Goal: Task Accomplishment & Management: Manage account settings

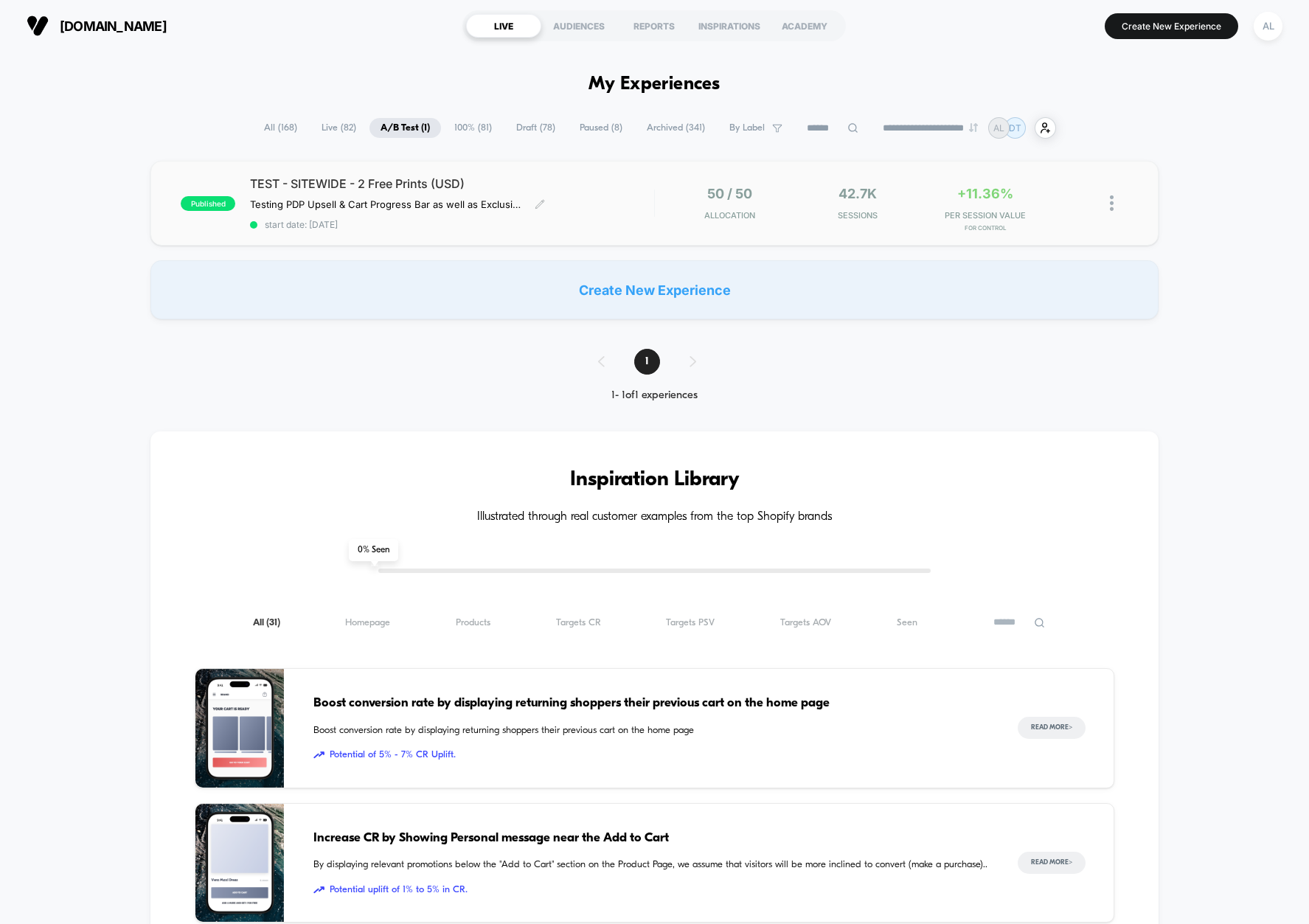
click at [601, 230] on span "start date: [DATE]" at bounding box center [452, 224] width 404 height 11
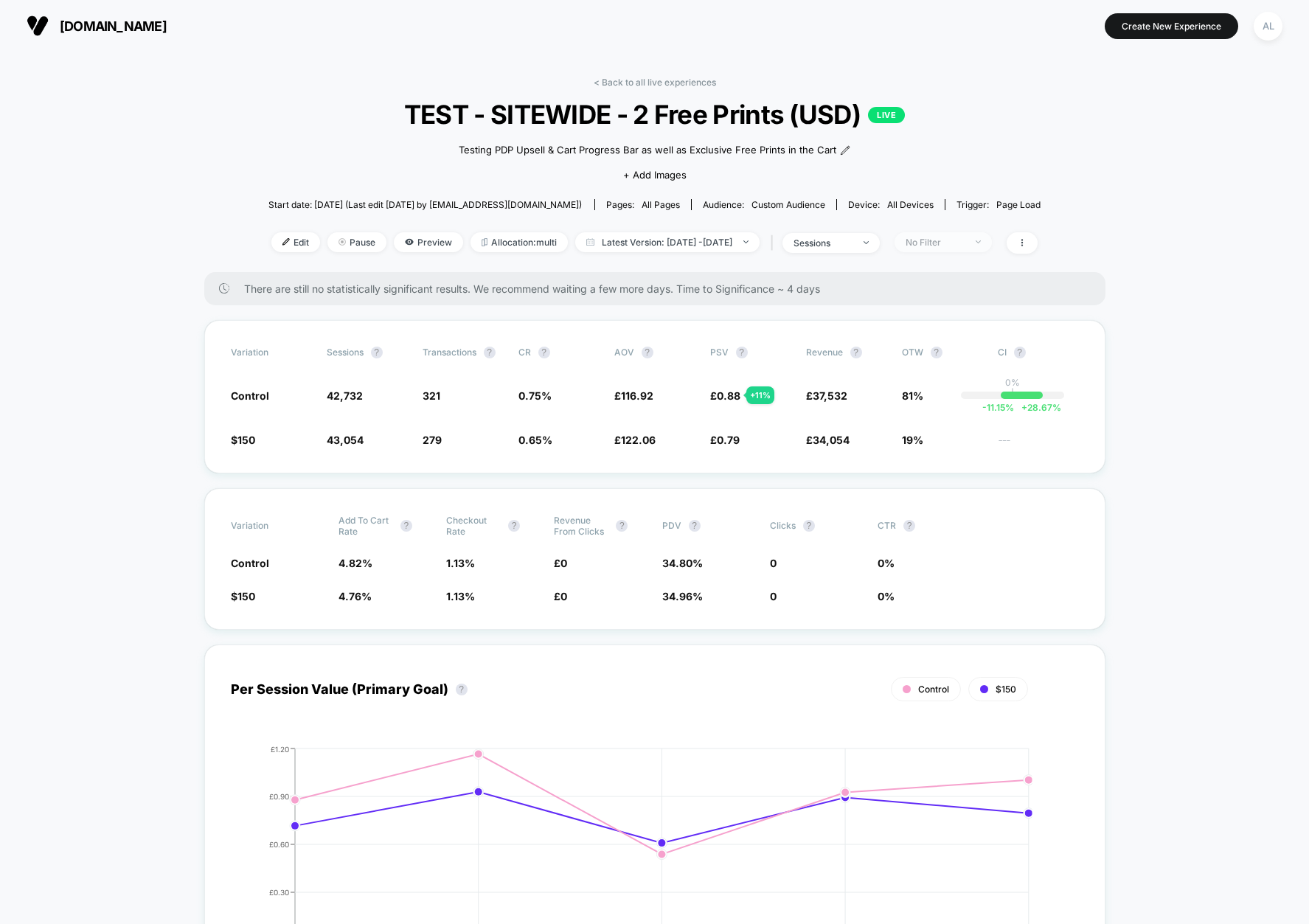
click at [965, 239] on div "No Filter" at bounding box center [935, 242] width 59 height 11
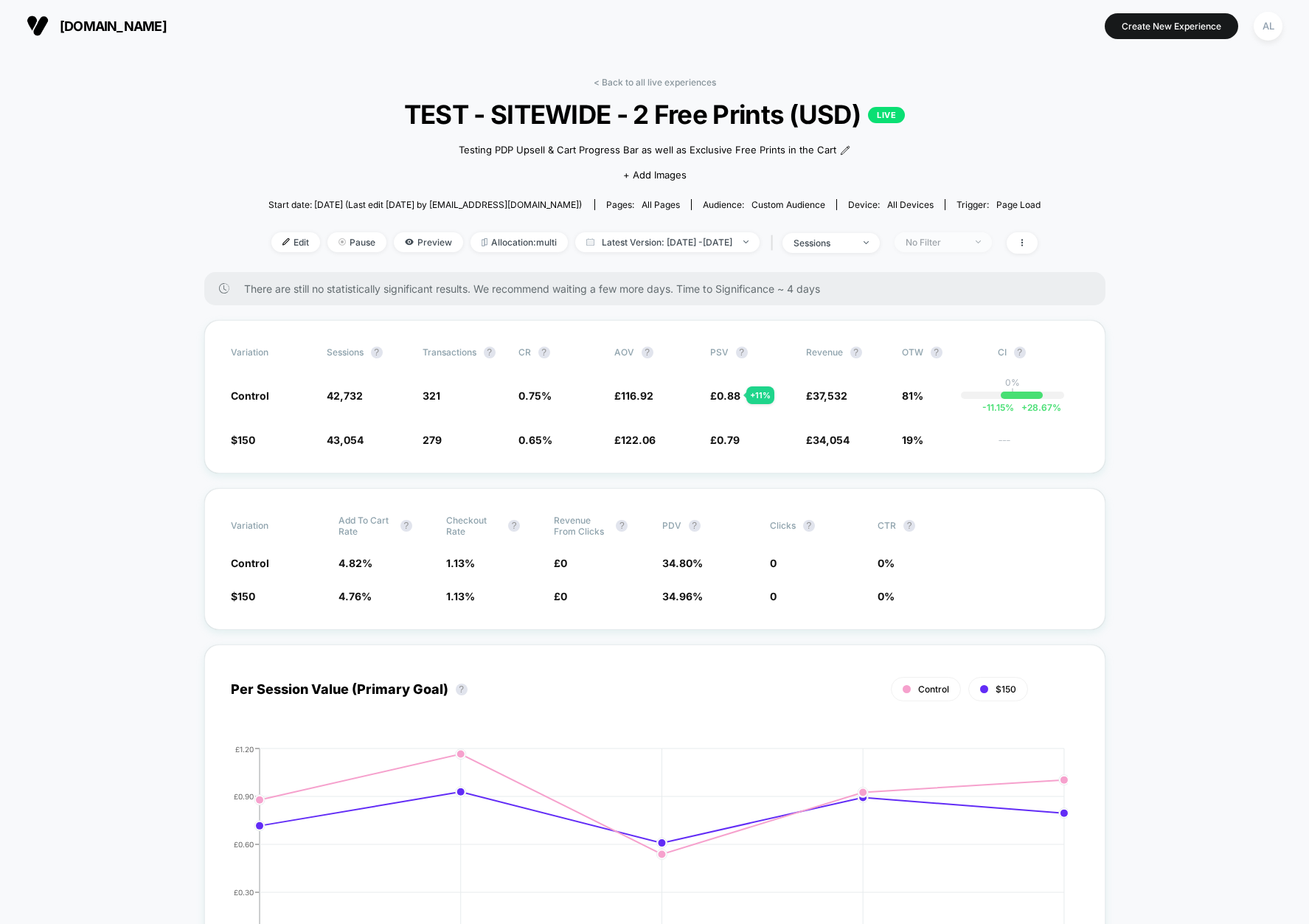
click at [965, 247] on div "No Filter" at bounding box center [935, 242] width 59 height 11
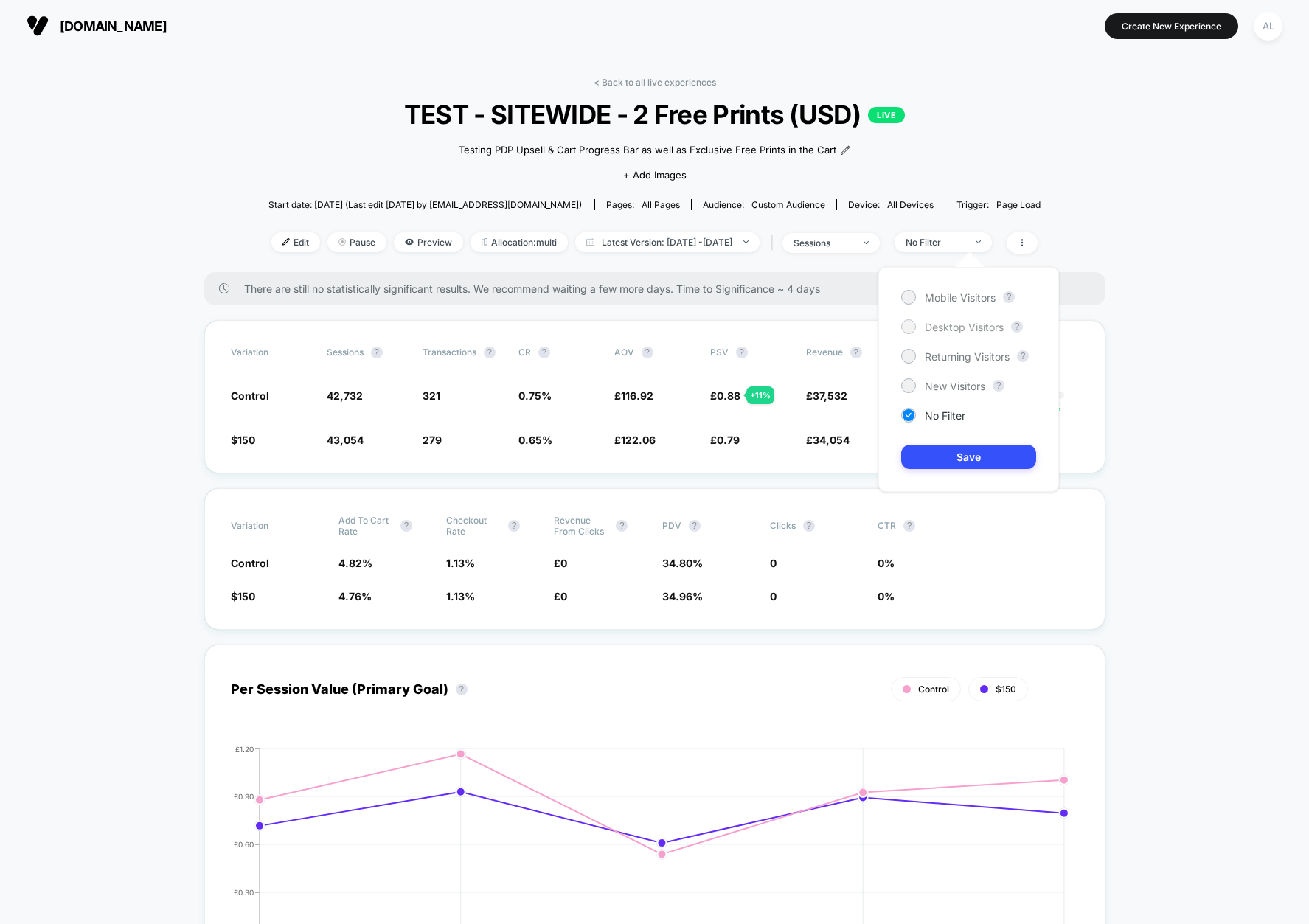
click at [936, 321] on span "Desktop Visitors" at bounding box center [964, 327] width 79 height 12
click at [655, 422] on div "Variation Sessions ? Transactions ? CR ? AOV ? PSV ? Revenue ? OTW ? CI ? Contr…" at bounding box center [654, 396] width 901 height 153
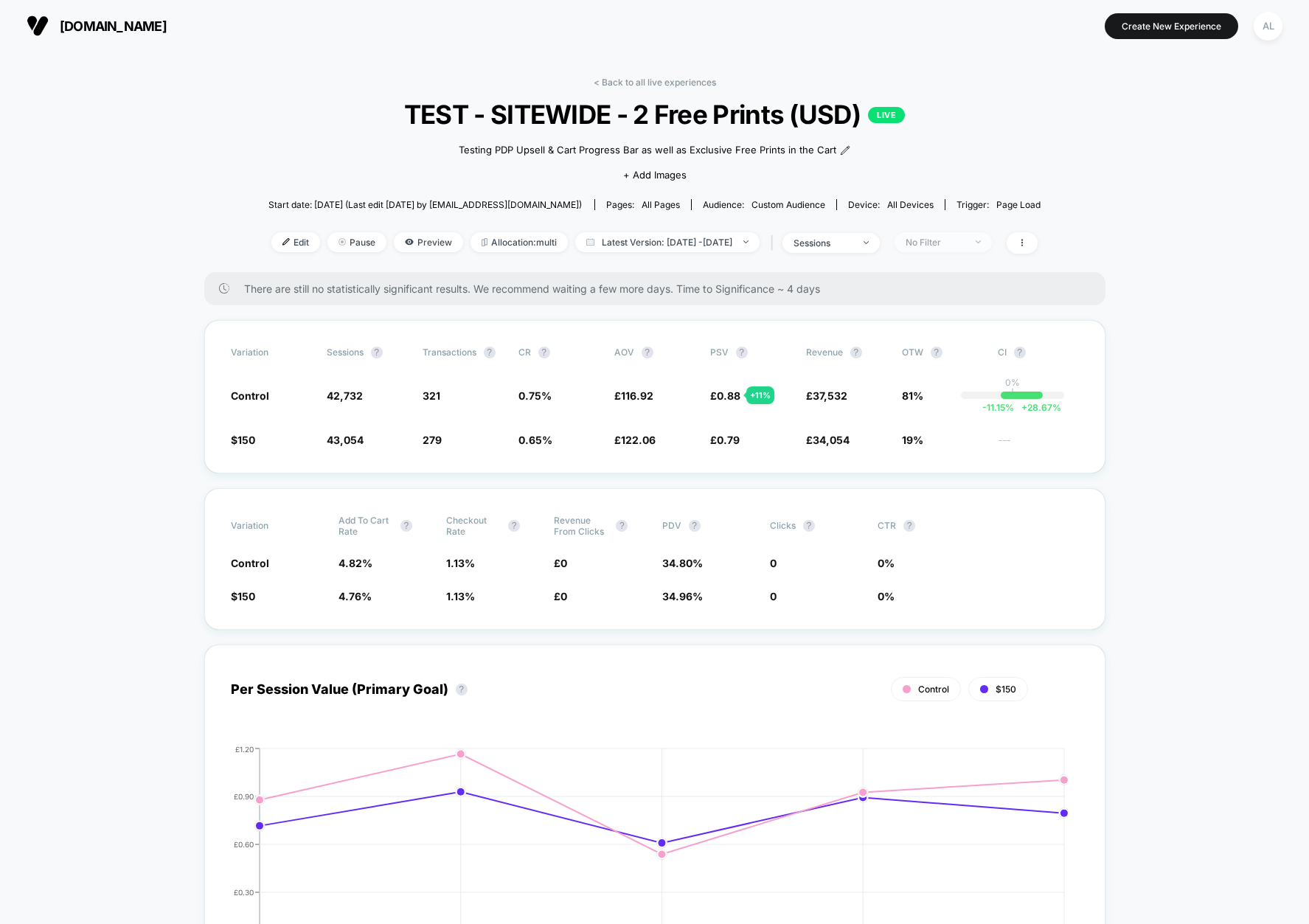
click at [965, 245] on div "No Filter" at bounding box center [935, 242] width 59 height 11
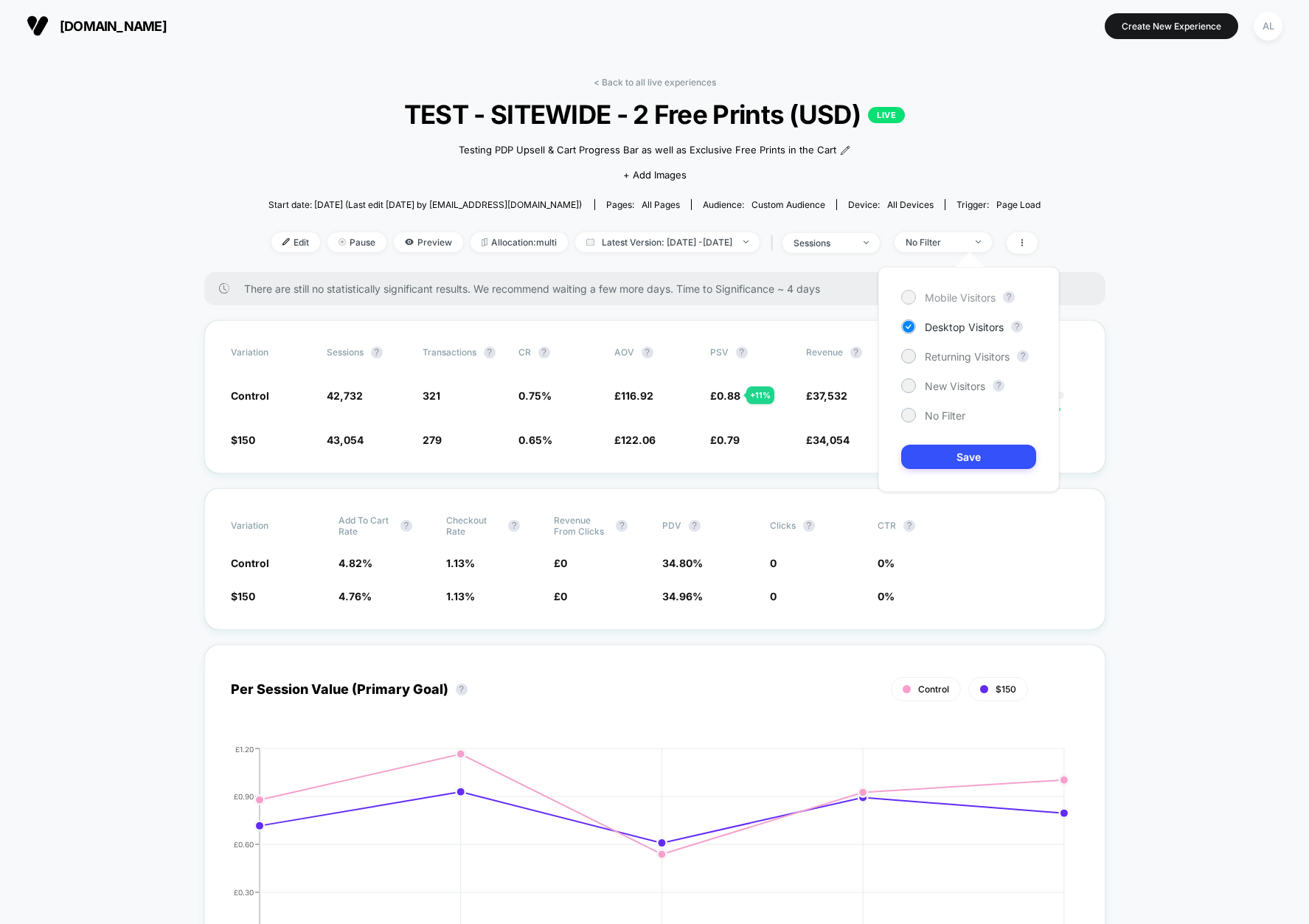
click at [952, 292] on span "Mobile Visitors" at bounding box center [960, 297] width 70 height 12
click at [988, 465] on button "Save" at bounding box center [968, 457] width 135 height 24
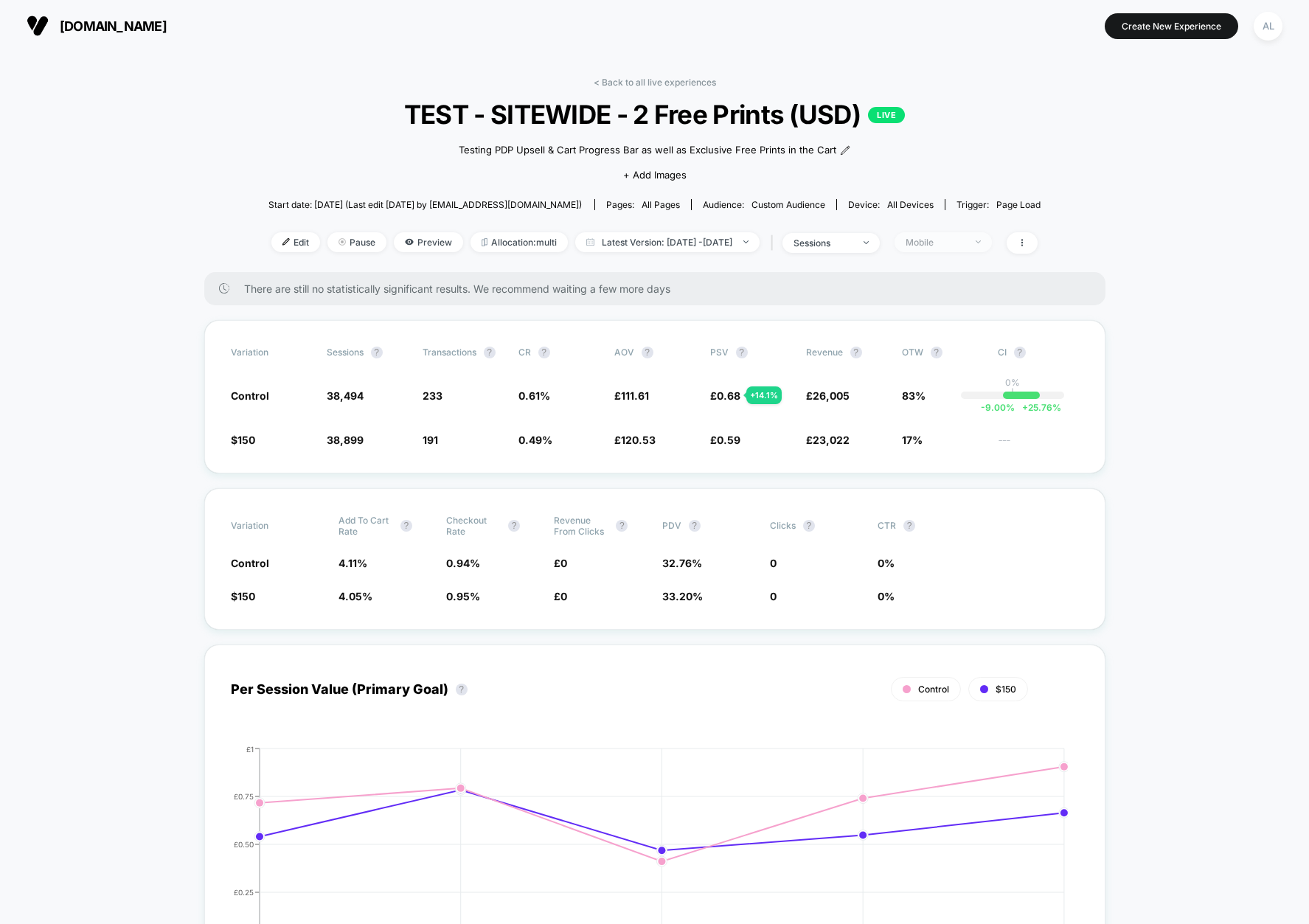
click at [963, 244] on div "Mobile" at bounding box center [935, 242] width 59 height 11
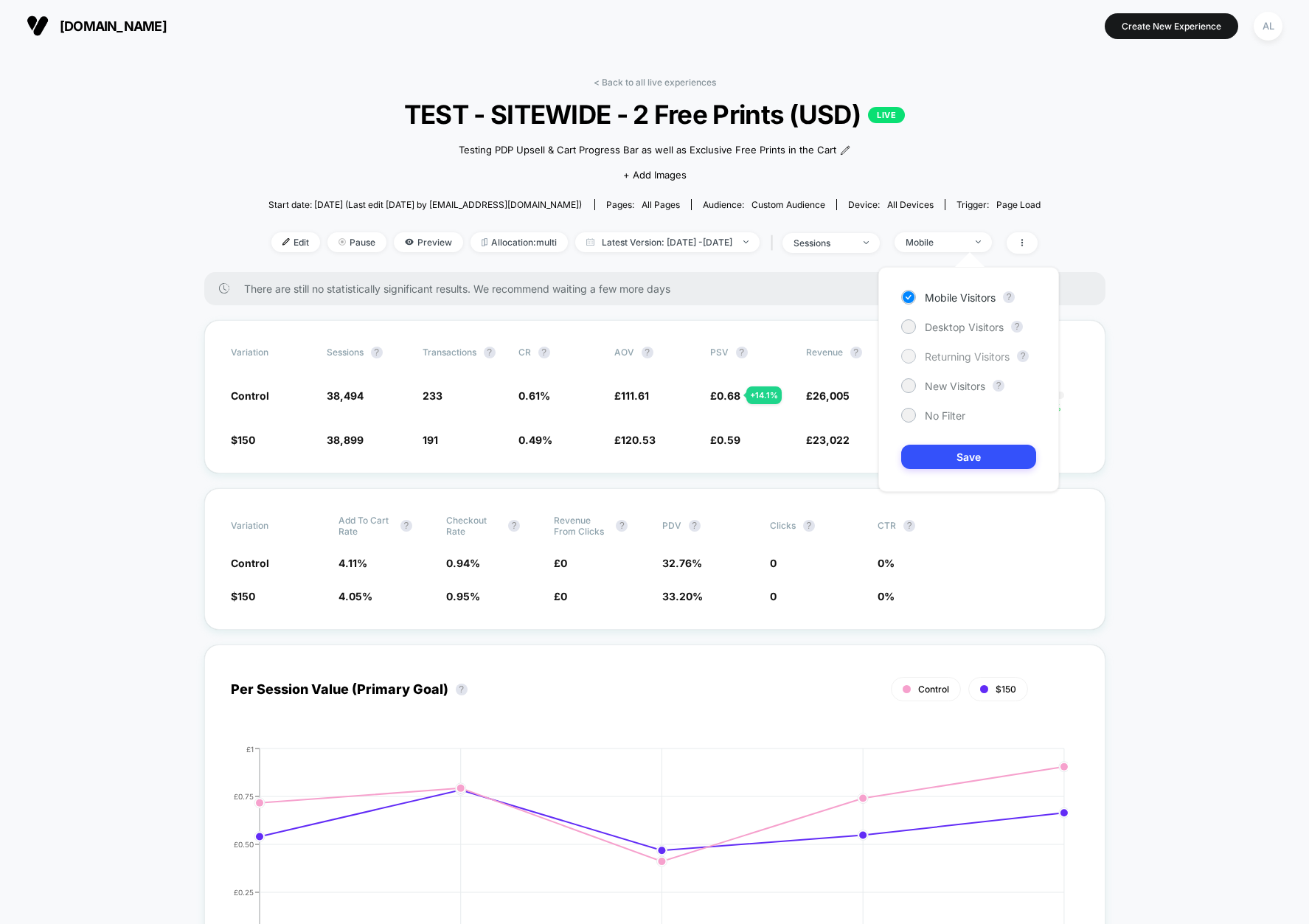
click at [956, 359] on span "Returning Visitors" at bounding box center [967, 356] width 85 height 12
click at [971, 436] on div "Mobile Visitors ? Desktop Visitors ? Returning Visitors ? New Visitors ? No Fil…" at bounding box center [969, 379] width 181 height 225
click at [966, 461] on button "Save" at bounding box center [968, 457] width 135 height 24
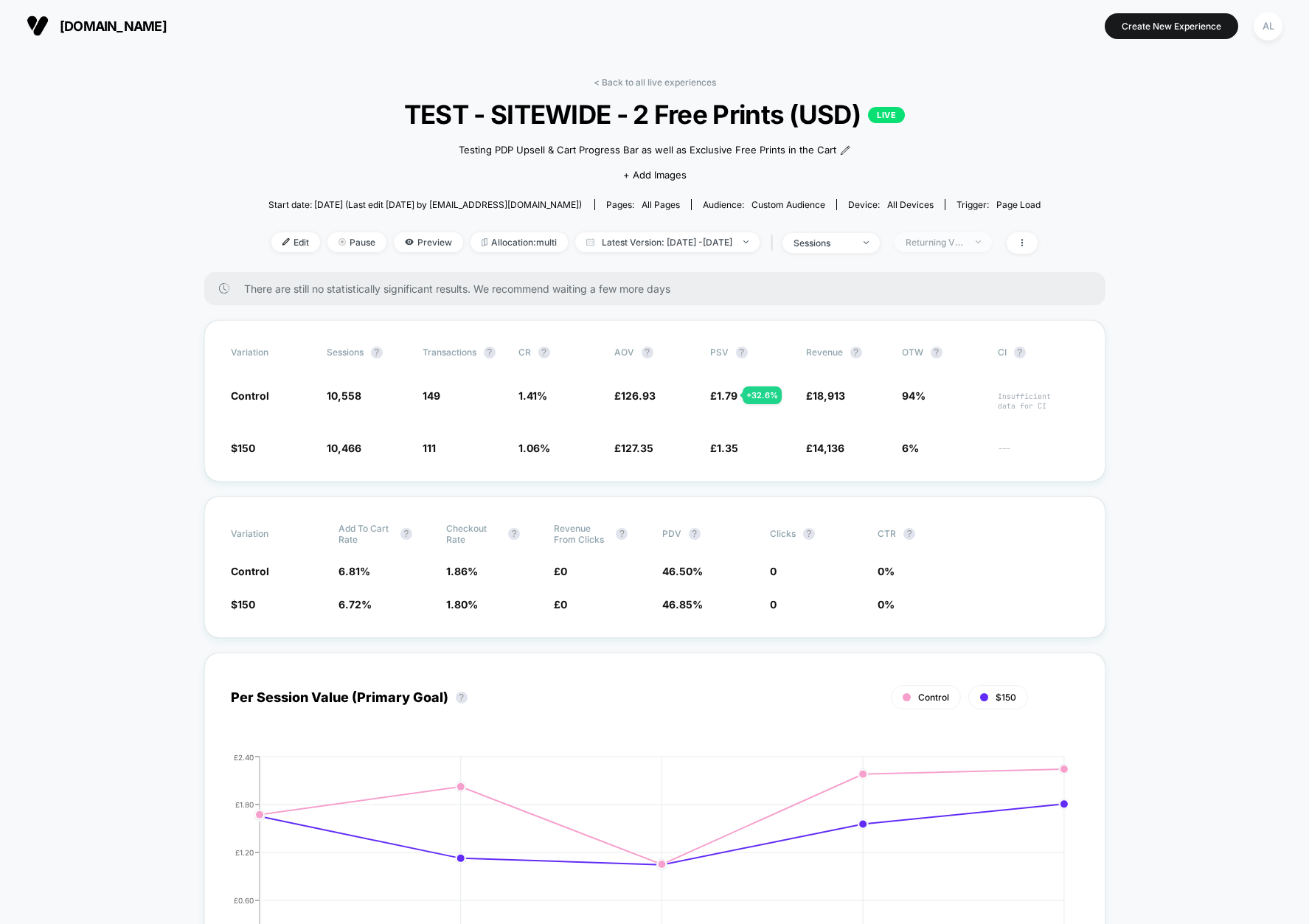
click at [965, 243] on div "Returning Visitors" at bounding box center [935, 242] width 59 height 11
click at [948, 386] on span "New Visitors" at bounding box center [955, 386] width 61 height 12
drag, startPoint x: 1169, startPoint y: 393, endPoint x: 1162, endPoint y: 389, distance: 8.1
click at [986, 256] on div "< Back to all live experiences TEST - SITEWIDE - 2 Free Prints (USD) LIVE Testi…" at bounding box center [654, 174] width 773 height 196
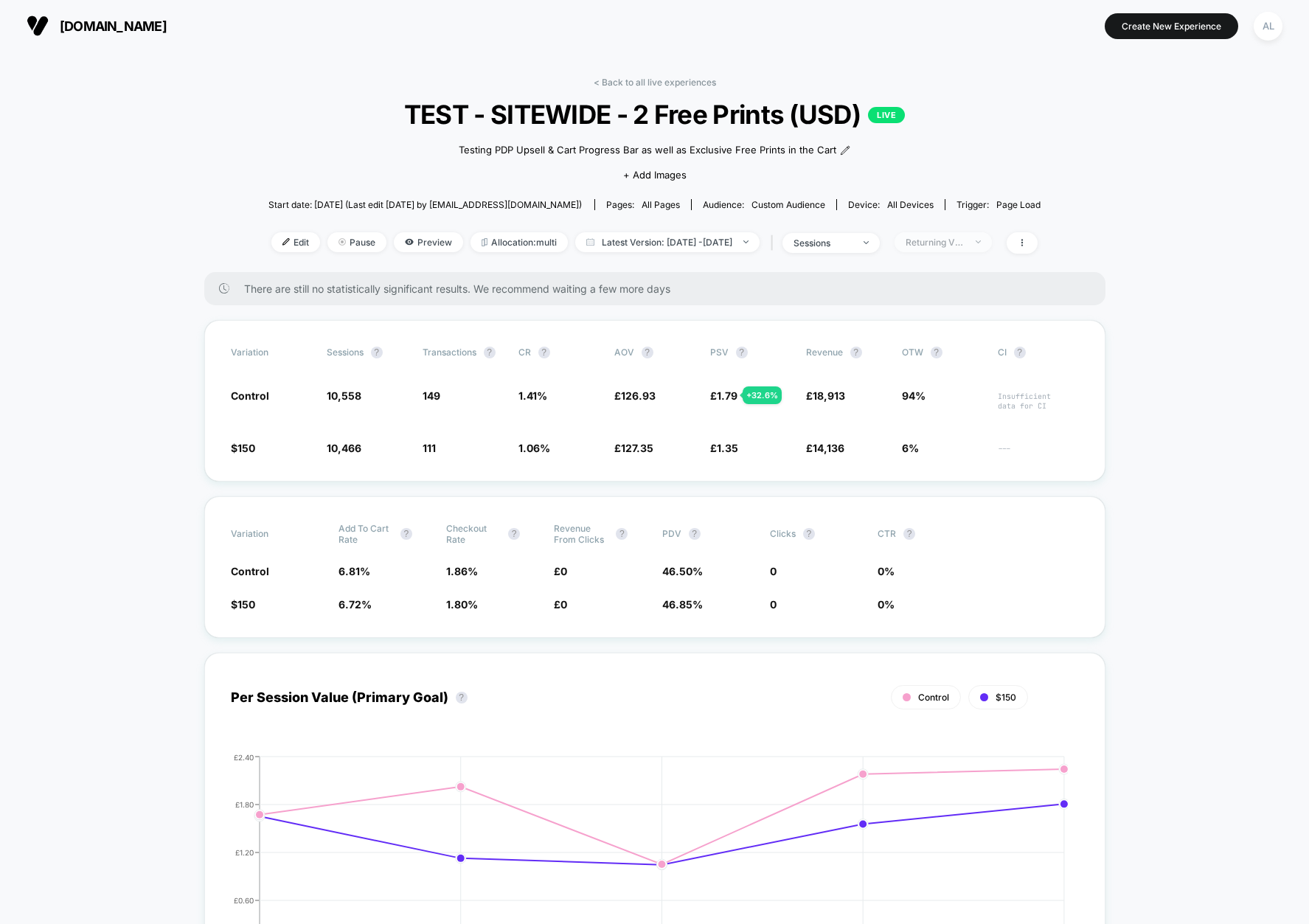
click at [965, 246] on div "Returning Visitors" at bounding box center [935, 242] width 59 height 11
click at [947, 356] on span "Returning Visitors" at bounding box center [967, 356] width 85 height 12
click at [960, 460] on button "Save" at bounding box center [968, 457] width 135 height 24
click at [962, 239] on div "Returning Visitors" at bounding box center [935, 242] width 59 height 11
click at [961, 450] on button "Save" at bounding box center [968, 457] width 135 height 24
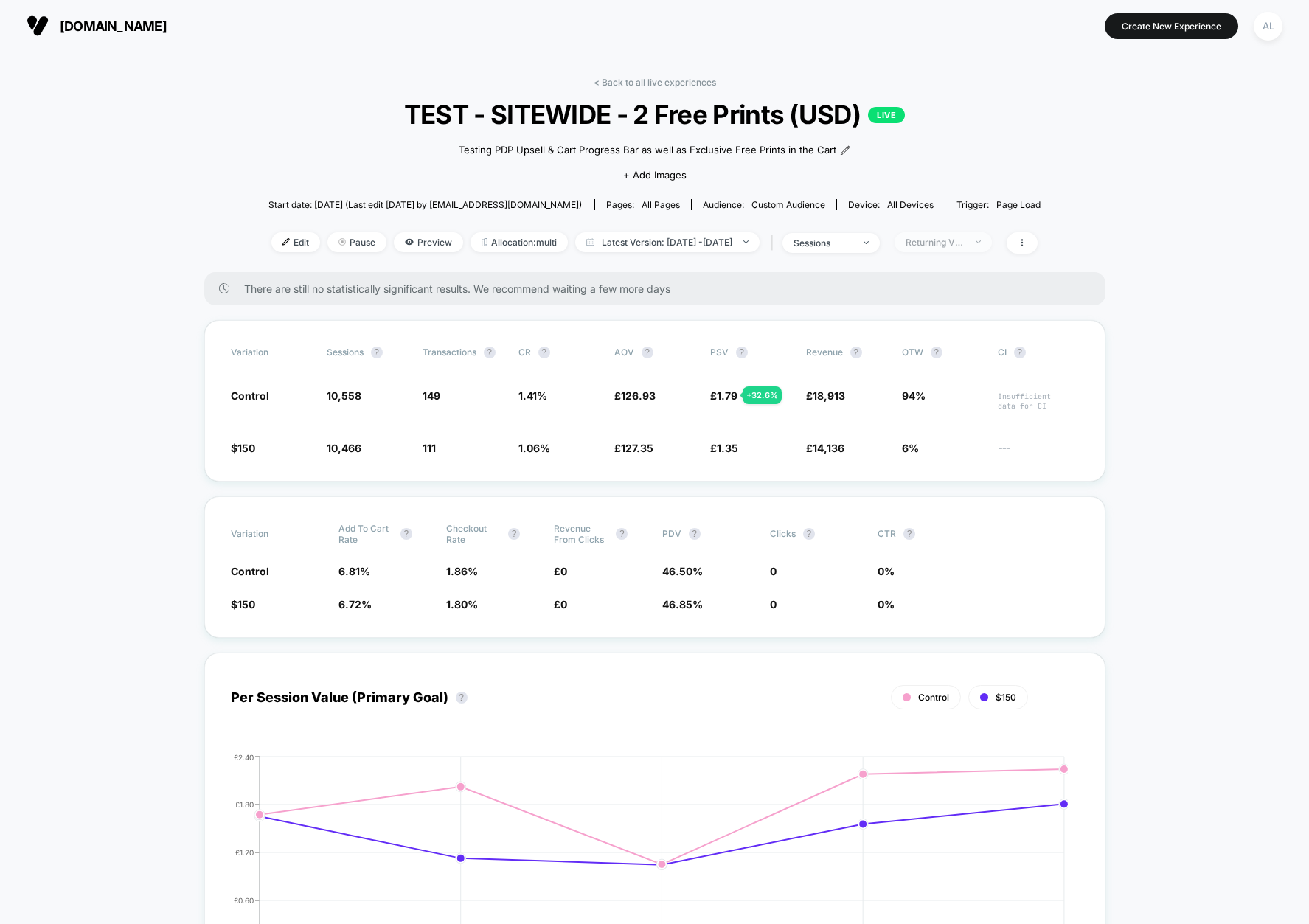
click at [965, 240] on div "Returning Visitors" at bounding box center [935, 242] width 59 height 11
click at [954, 381] on span "New Visitors" at bounding box center [955, 386] width 61 height 12
click at [960, 442] on div "Mobile Visitors ? Desktop Visitors ? Returning Visitors ? New Visitors ? No Fil…" at bounding box center [969, 379] width 181 height 225
click at [961, 458] on button "Save" at bounding box center [968, 457] width 135 height 24
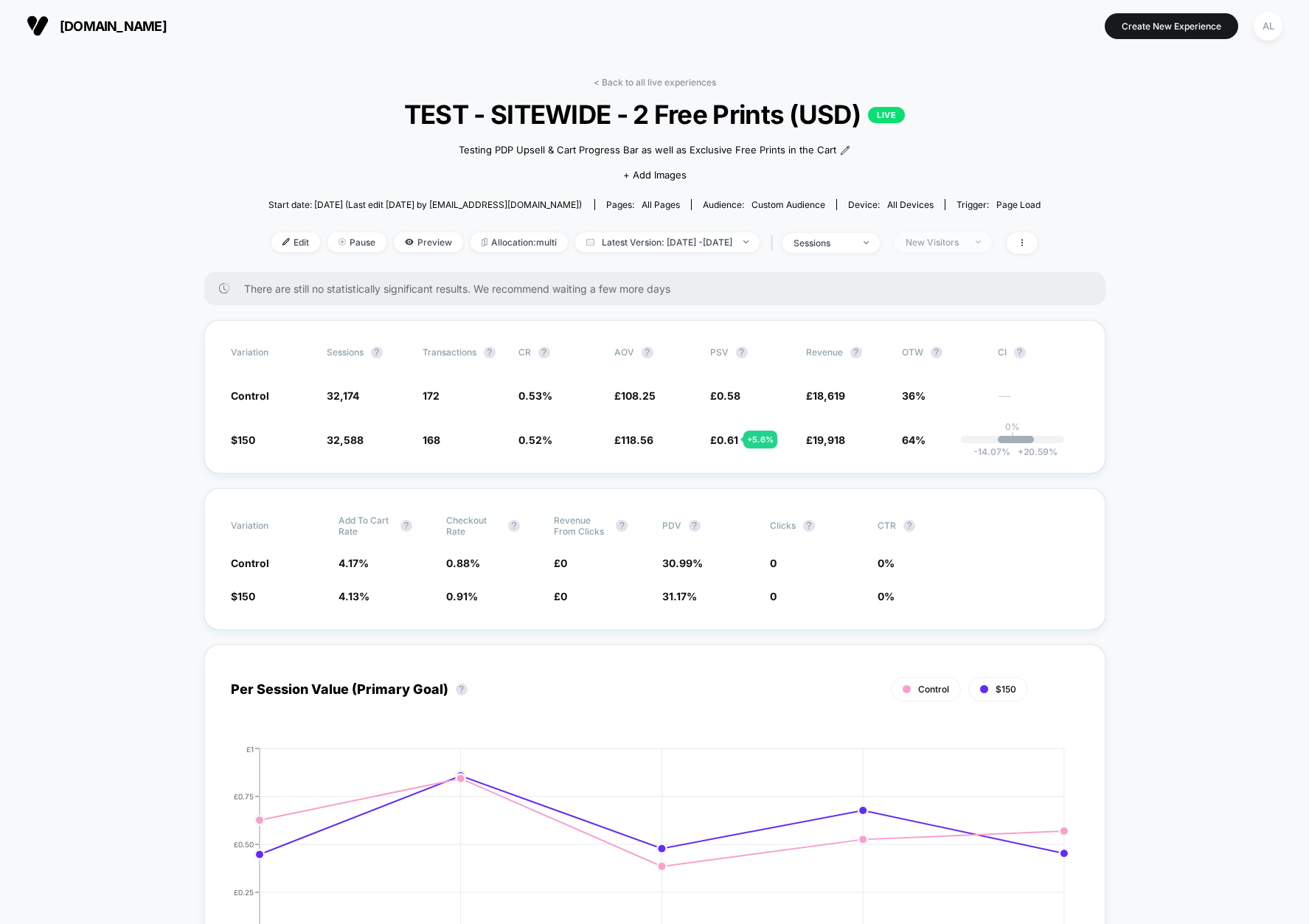
click at [992, 232] on span "New Visitors" at bounding box center [943, 242] width 97 height 20
click at [953, 299] on span "Mobile Visitors" at bounding box center [960, 297] width 70 height 12
click at [965, 445] on button "Save" at bounding box center [968, 457] width 135 height 24
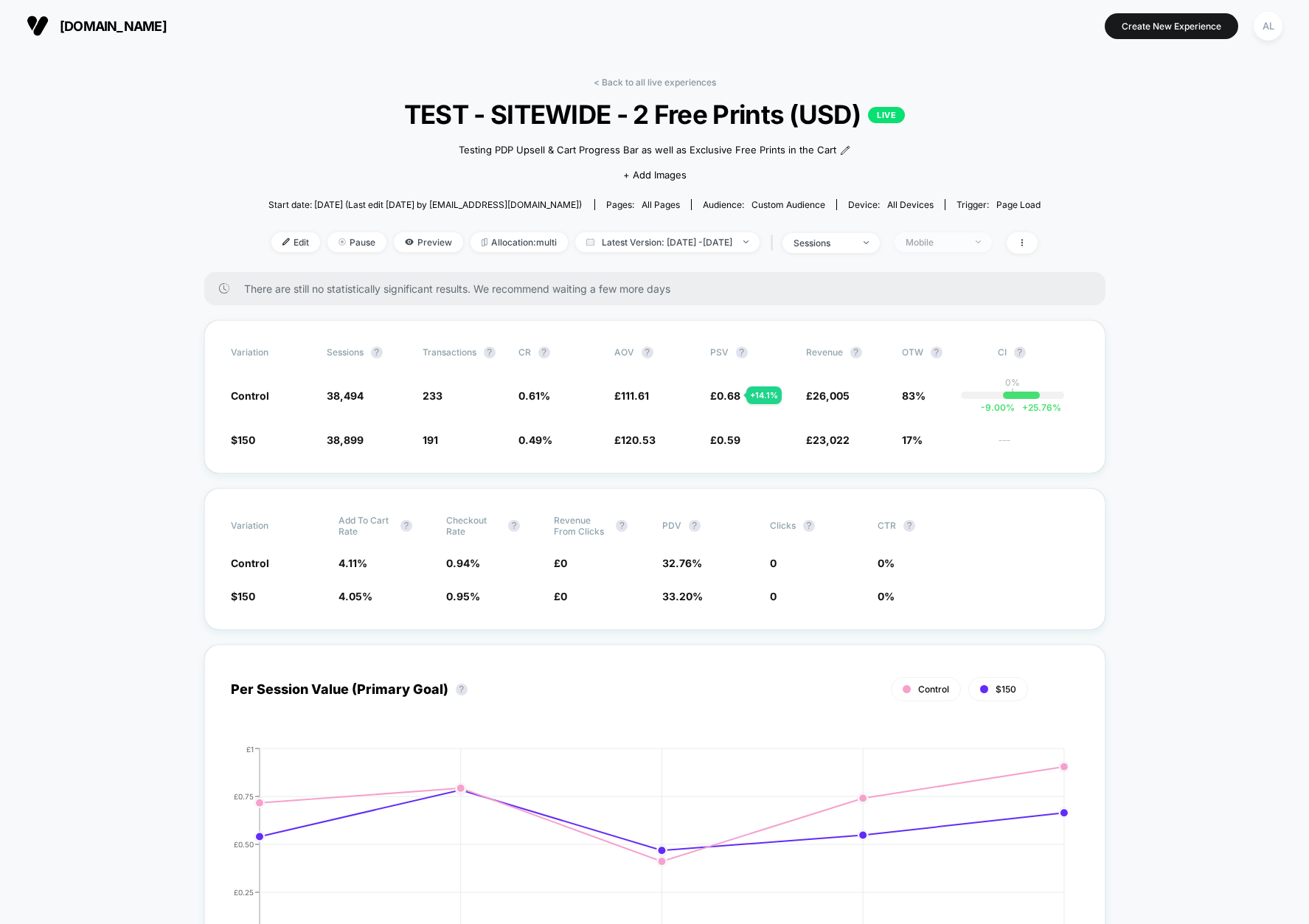
click at [965, 245] on div "Mobile" at bounding box center [935, 242] width 59 height 11
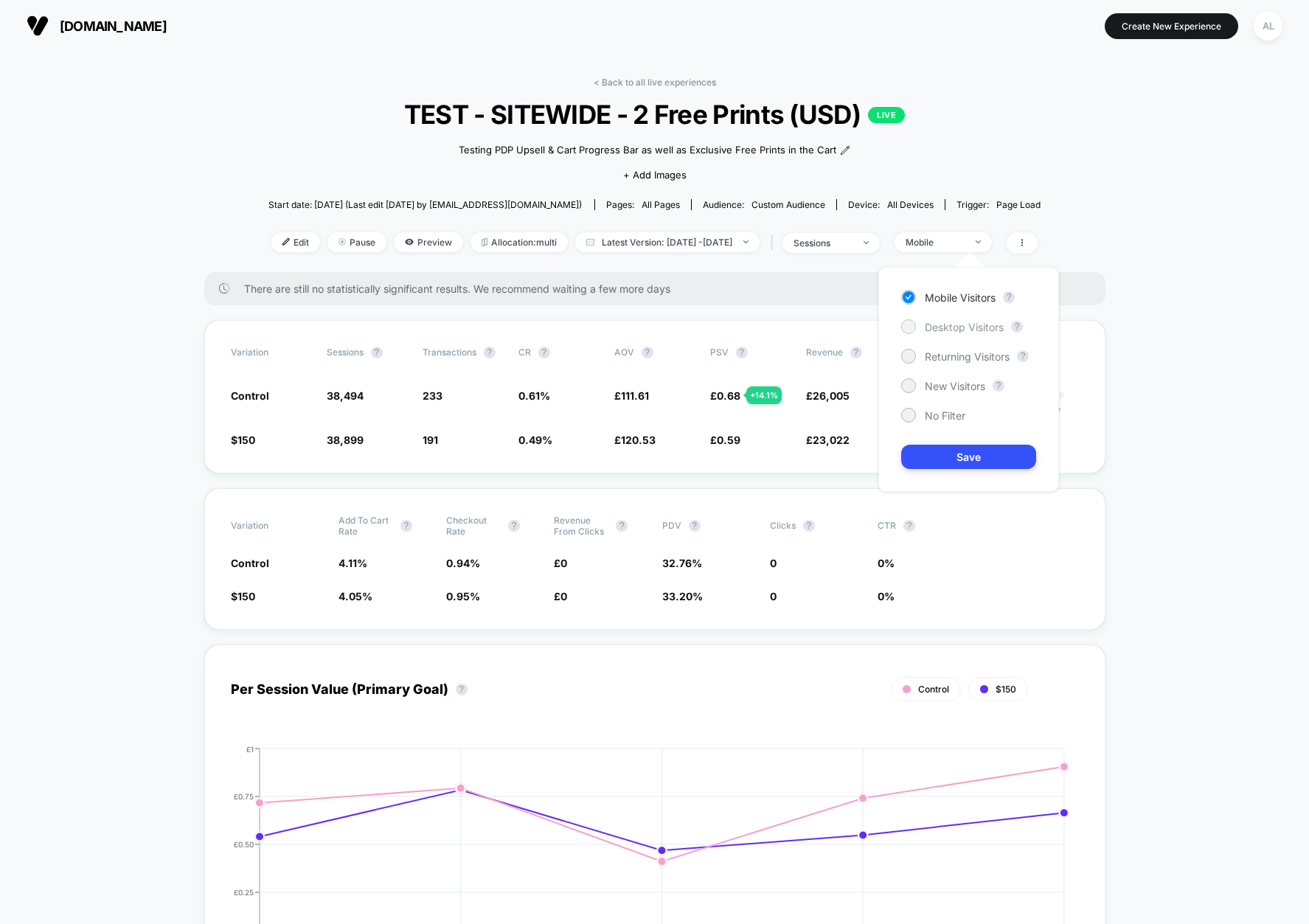
click at [950, 325] on span "Desktop Visitors" at bounding box center [964, 327] width 79 height 12
click at [968, 468] on button "Save" at bounding box center [968, 457] width 135 height 24
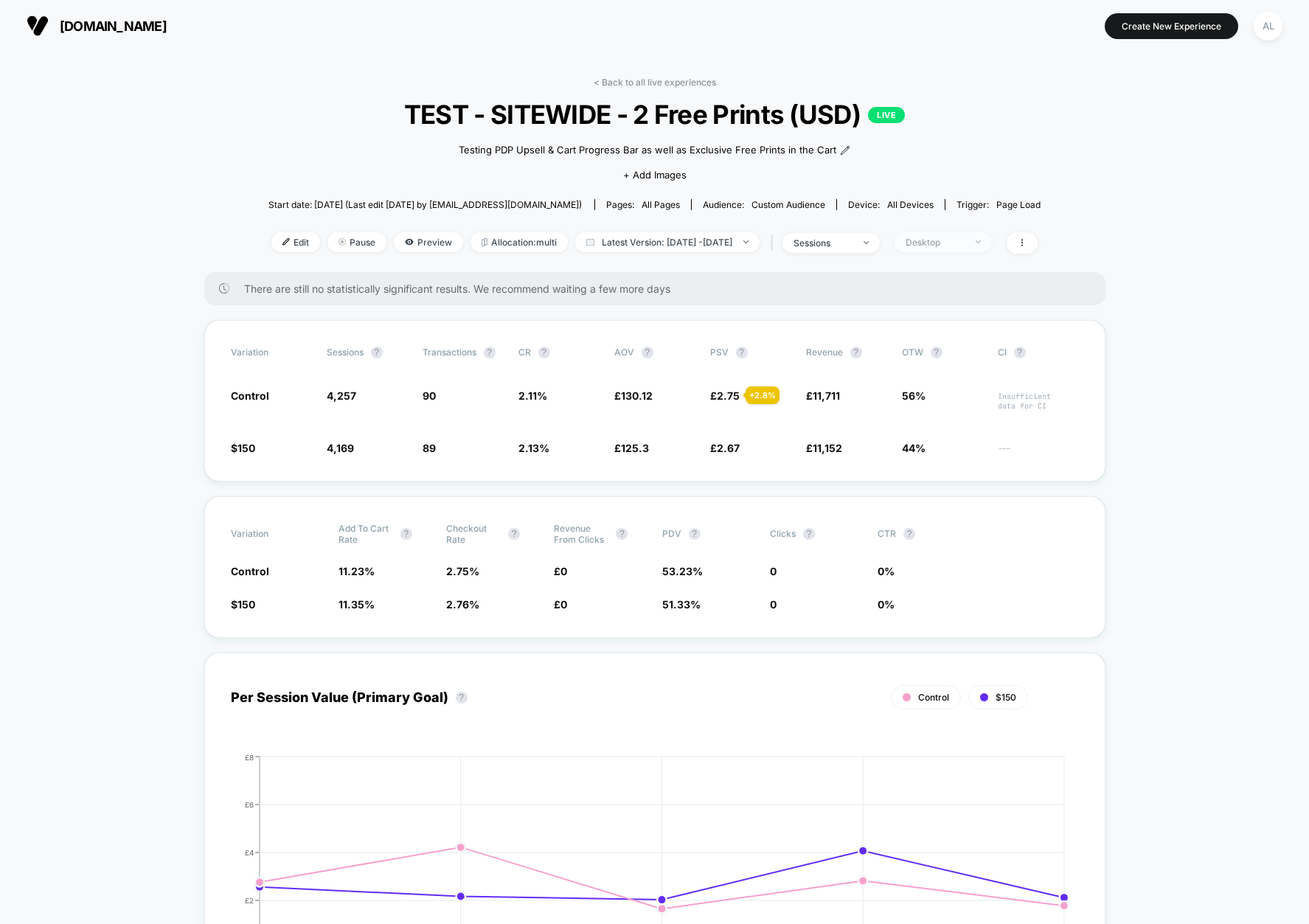
click at [964, 241] on div "Desktop" at bounding box center [935, 242] width 59 height 11
click at [943, 413] on span "No Filter" at bounding box center [945, 415] width 41 height 12
click at [963, 452] on button "Save" at bounding box center [968, 457] width 135 height 24
